Goal: Task Accomplishment & Management: Complete application form

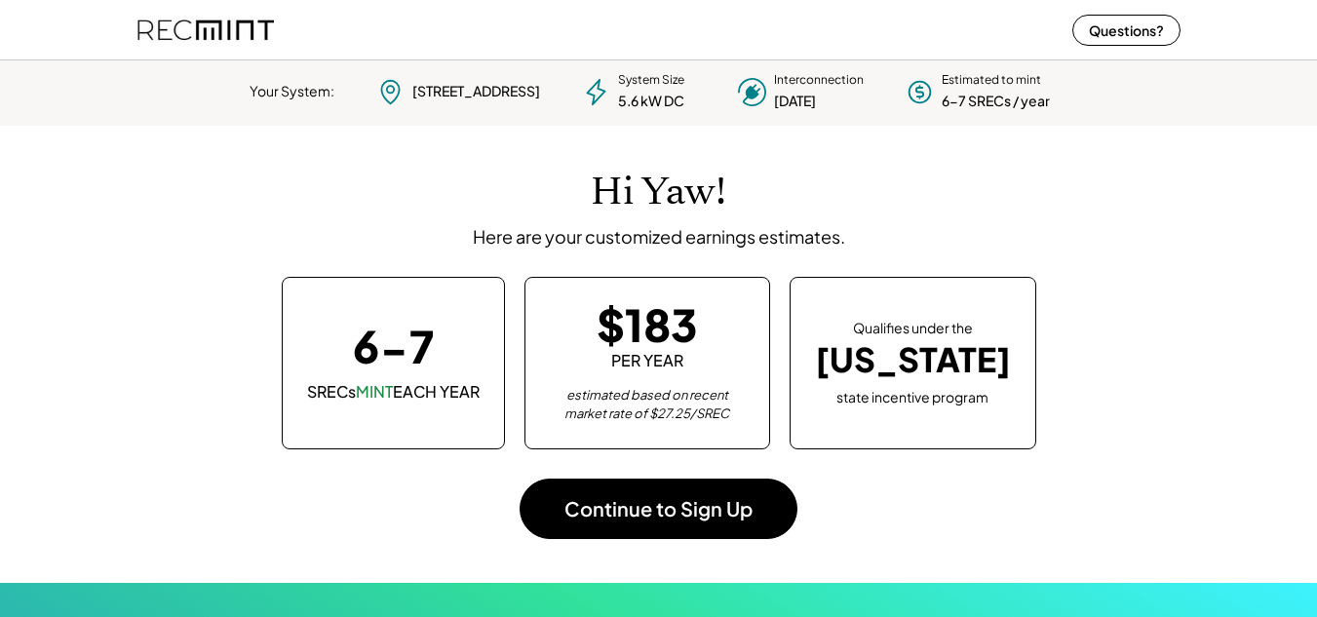
scroll to position [274, 544]
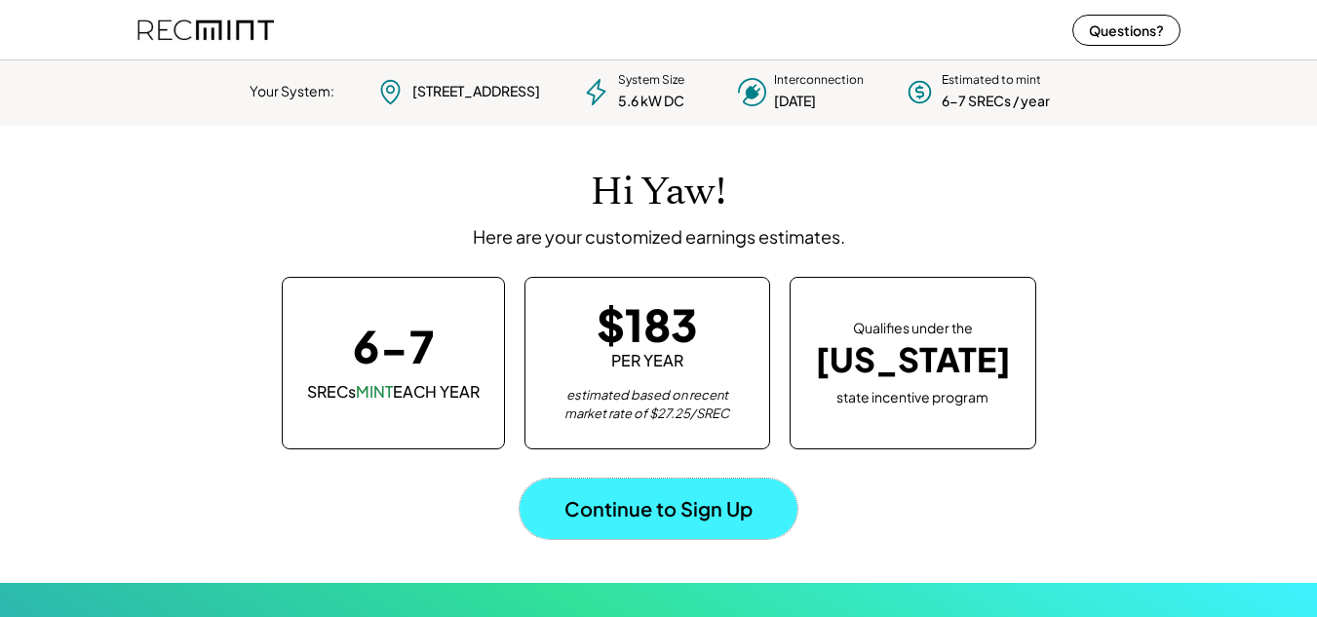
click at [657, 509] on button "Continue to Sign Up" at bounding box center [658, 509] width 278 height 60
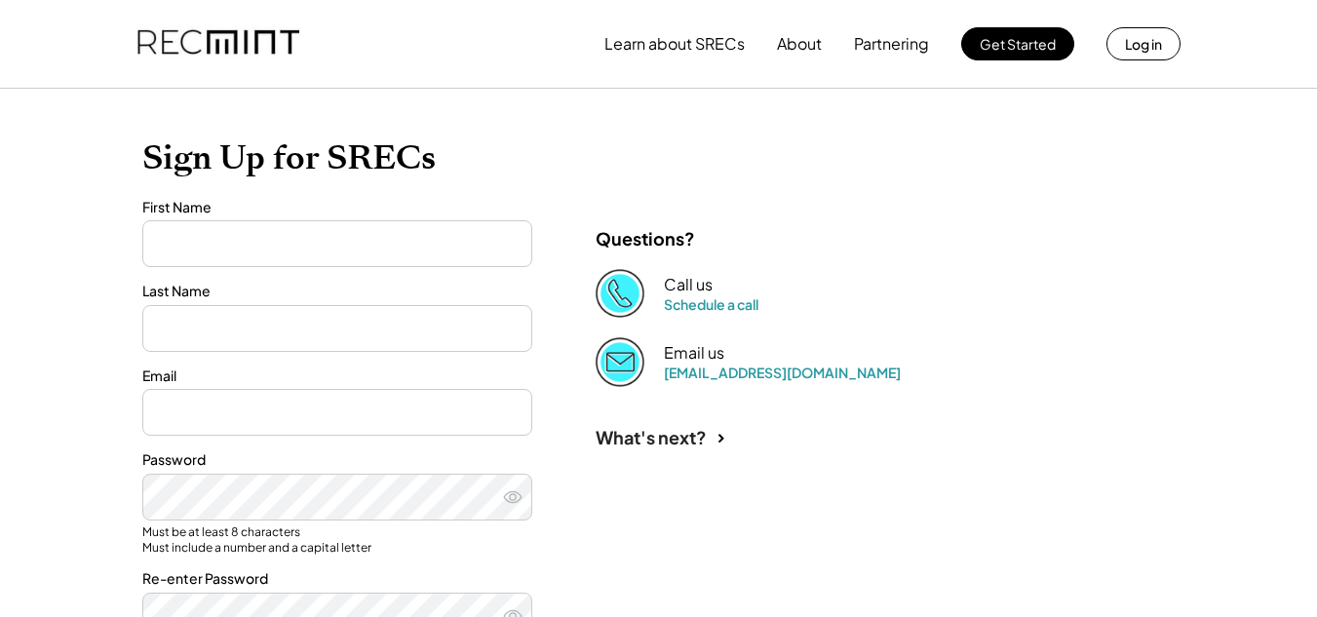
type input "***"
type input "******"
type input "**********"
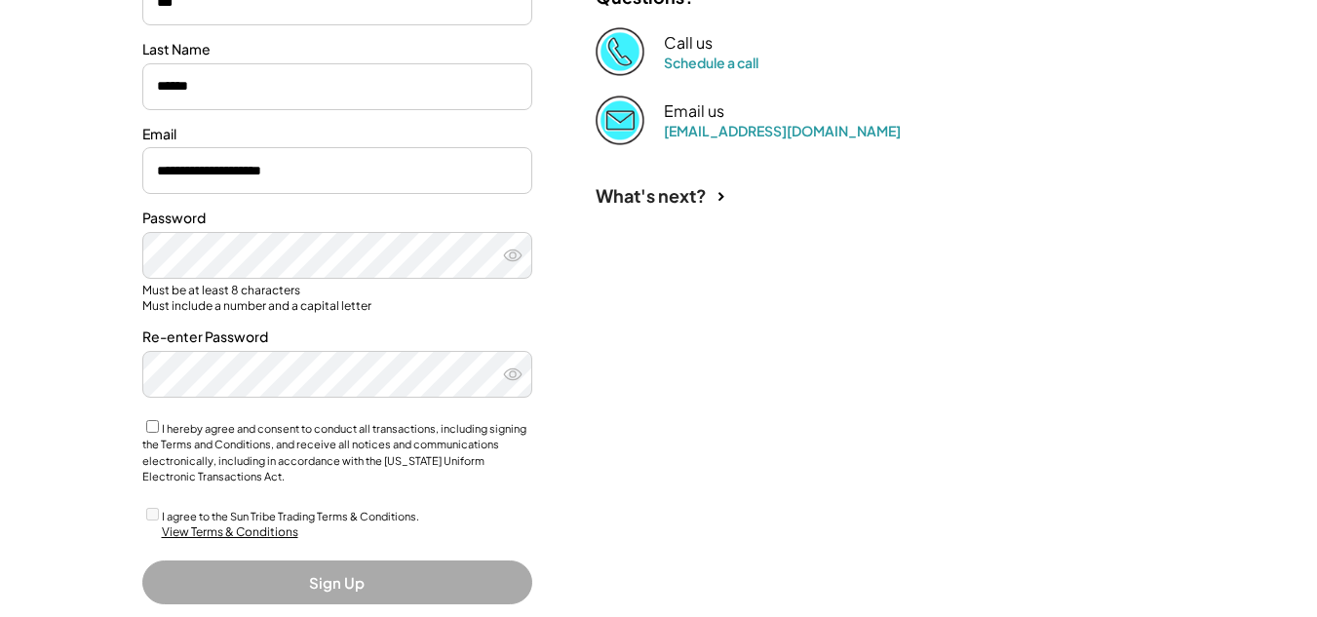
scroll to position [319, 0]
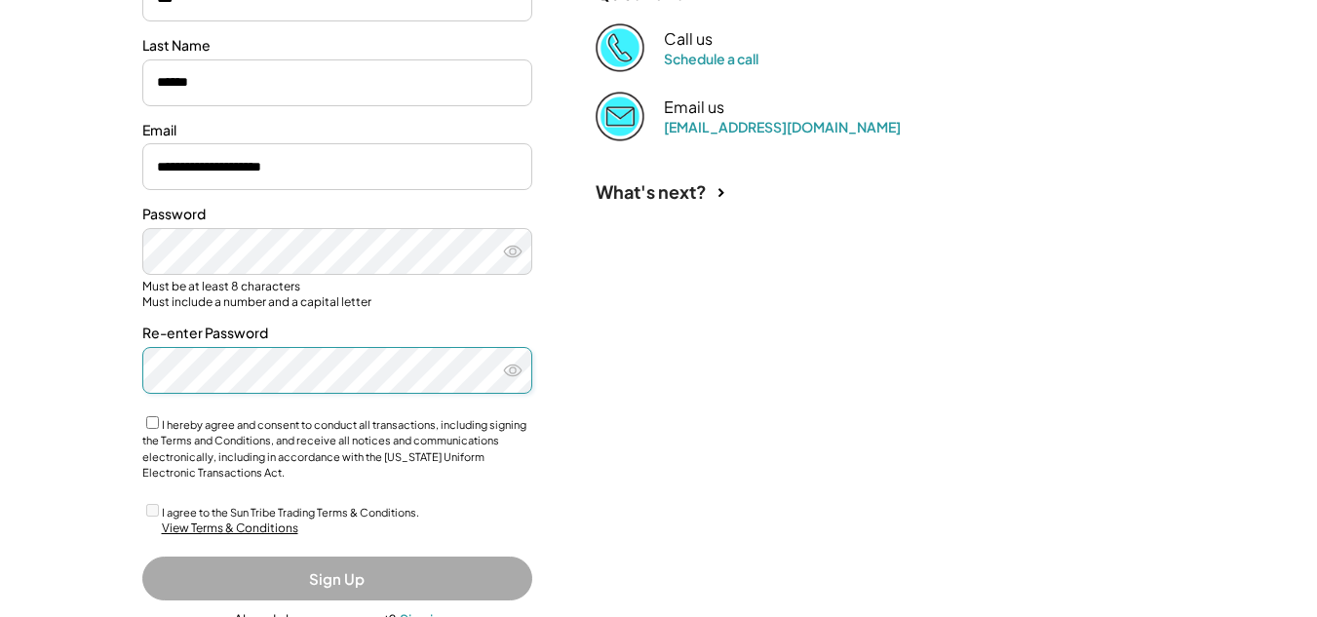
click at [511, 373] on use at bounding box center [513, 370] width 18 height 11
click at [514, 250] on icon at bounding box center [512, 251] width 19 height 19
click at [509, 371] on use at bounding box center [512, 370] width 19 height 15
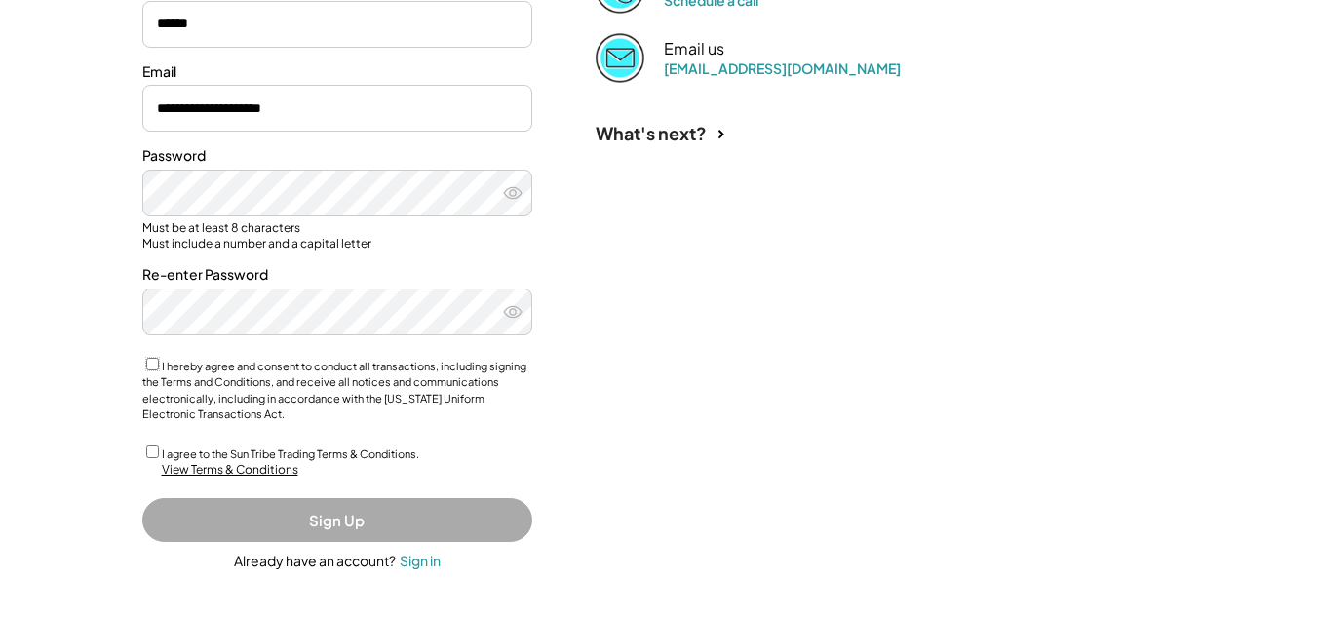
scroll to position [380, 0]
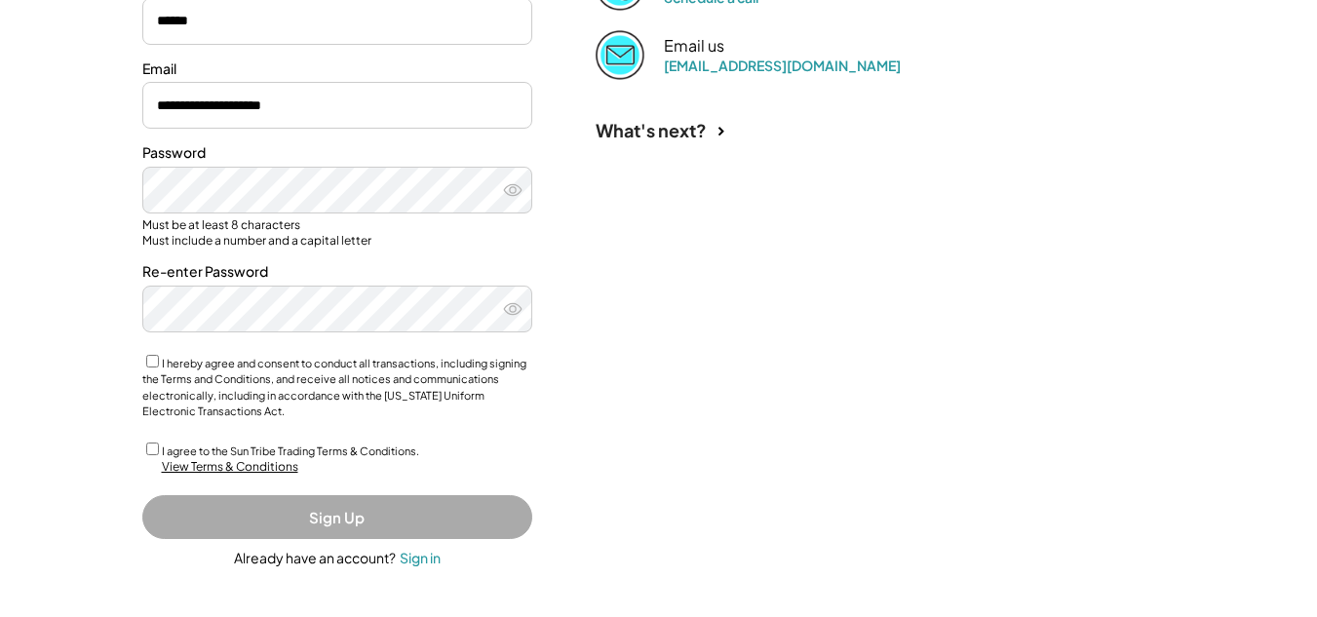
click at [320, 518] on button "Sign Up" at bounding box center [337, 517] width 390 height 44
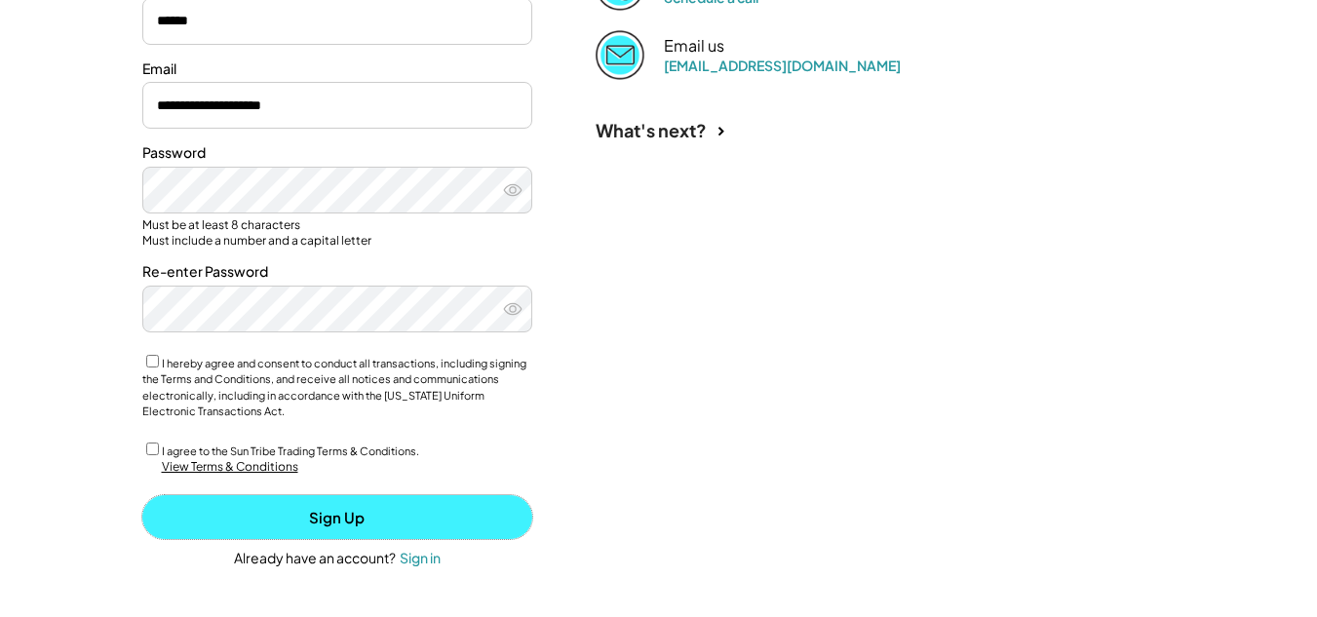
click at [332, 519] on button "Sign Up" at bounding box center [337, 517] width 390 height 44
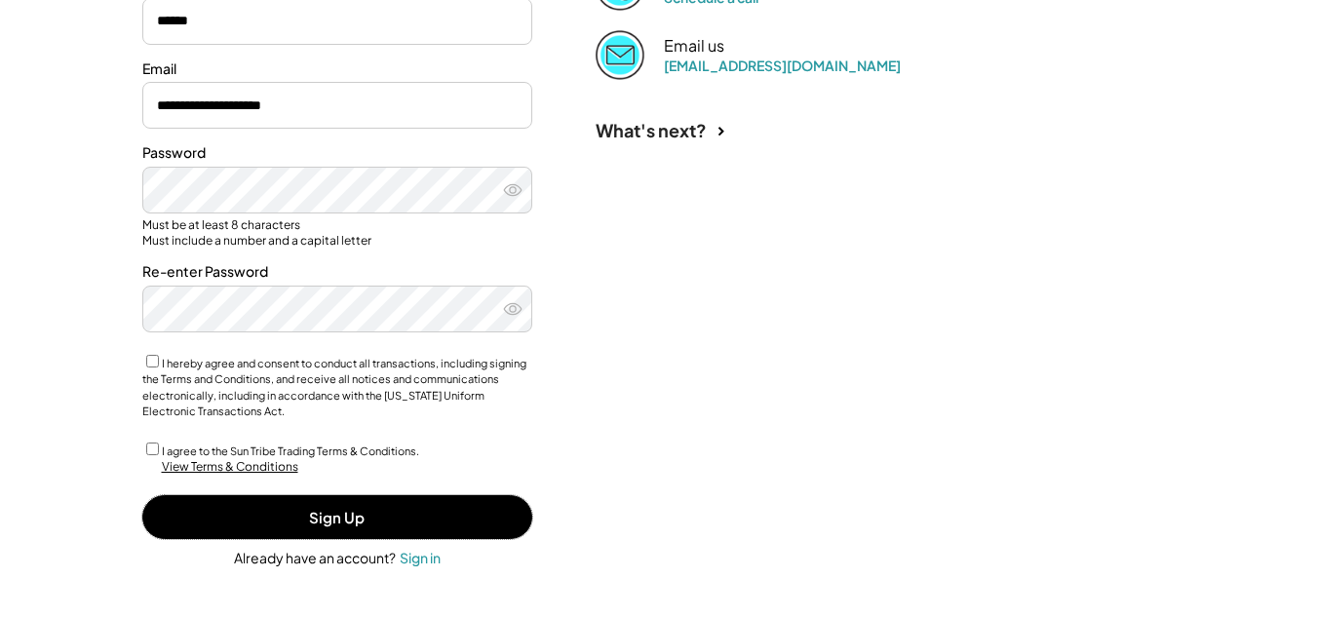
click at [513, 192] on icon at bounding box center [512, 189] width 19 height 19
click at [515, 307] on use at bounding box center [513, 308] width 18 height 11
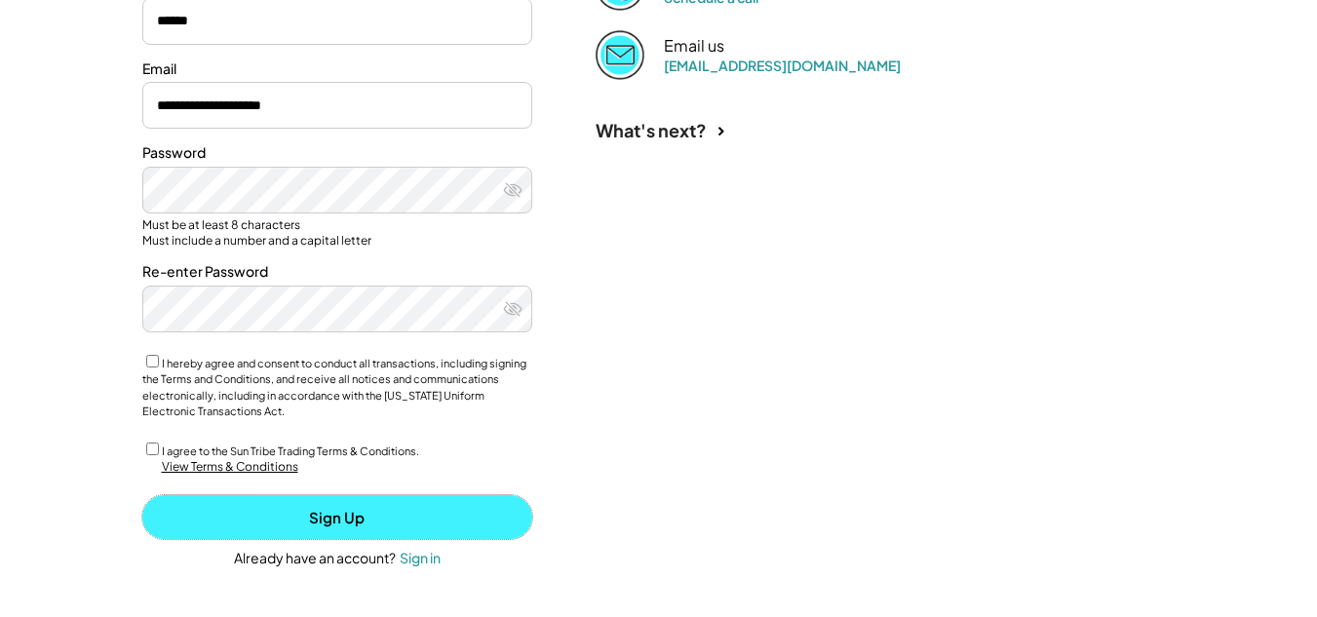
click at [343, 515] on button "Sign Up" at bounding box center [337, 517] width 390 height 44
click at [331, 517] on button "Sign Up" at bounding box center [337, 517] width 390 height 44
click at [321, 513] on button "Sign Up" at bounding box center [337, 517] width 390 height 44
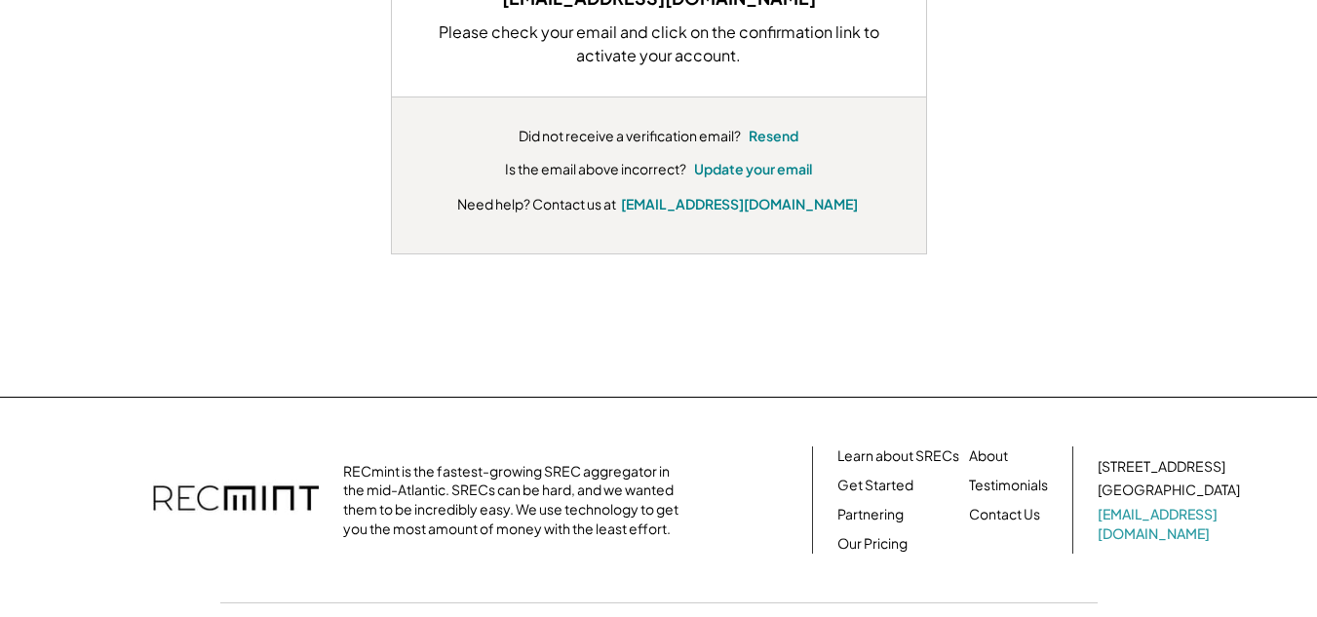
scroll to position [380, 0]
